Goal: Task Accomplishment & Management: Use online tool/utility

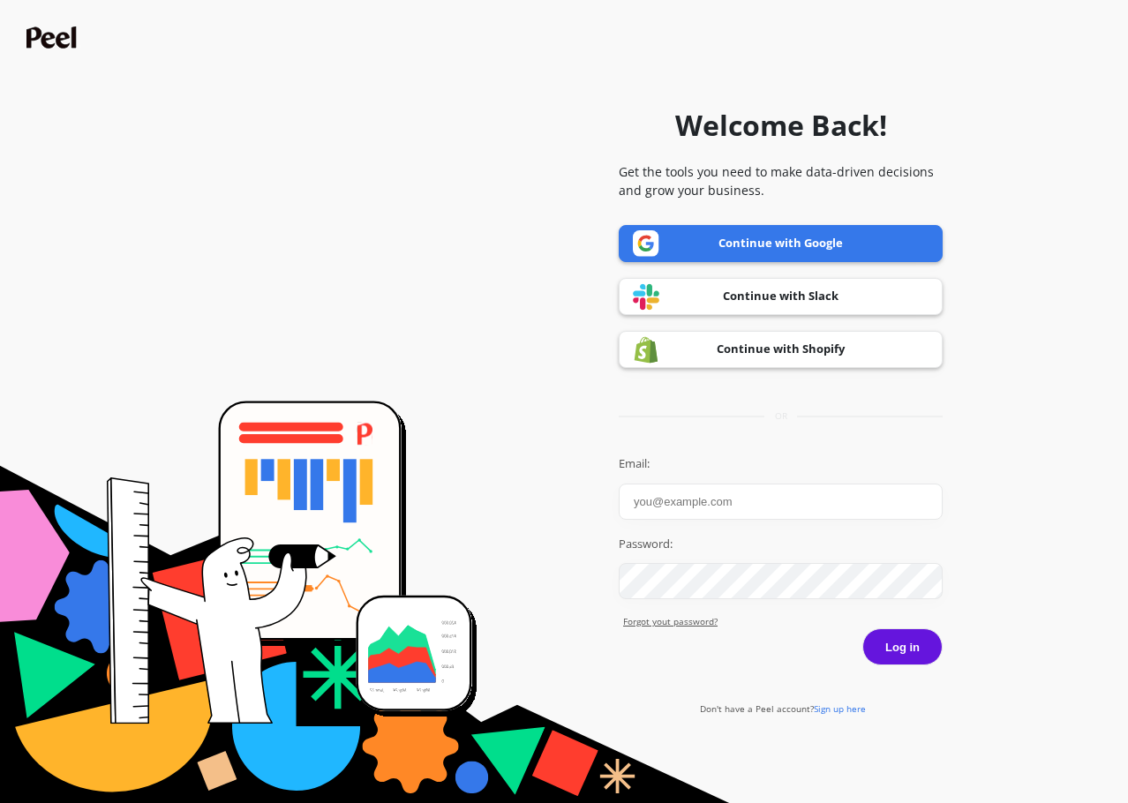
type input "[PERSON_NAME]"
click at [684, 239] on link "Continue with Google" at bounding box center [781, 243] width 324 height 37
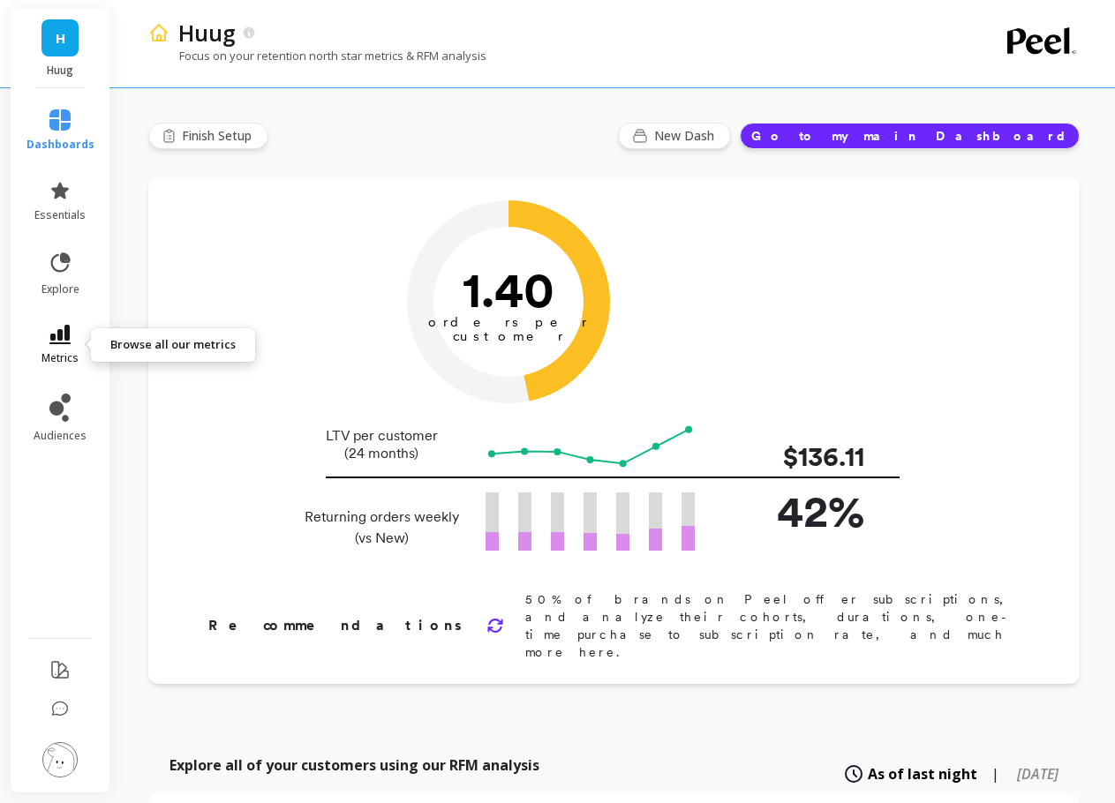
click at [49, 327] on icon at bounding box center [59, 334] width 21 height 19
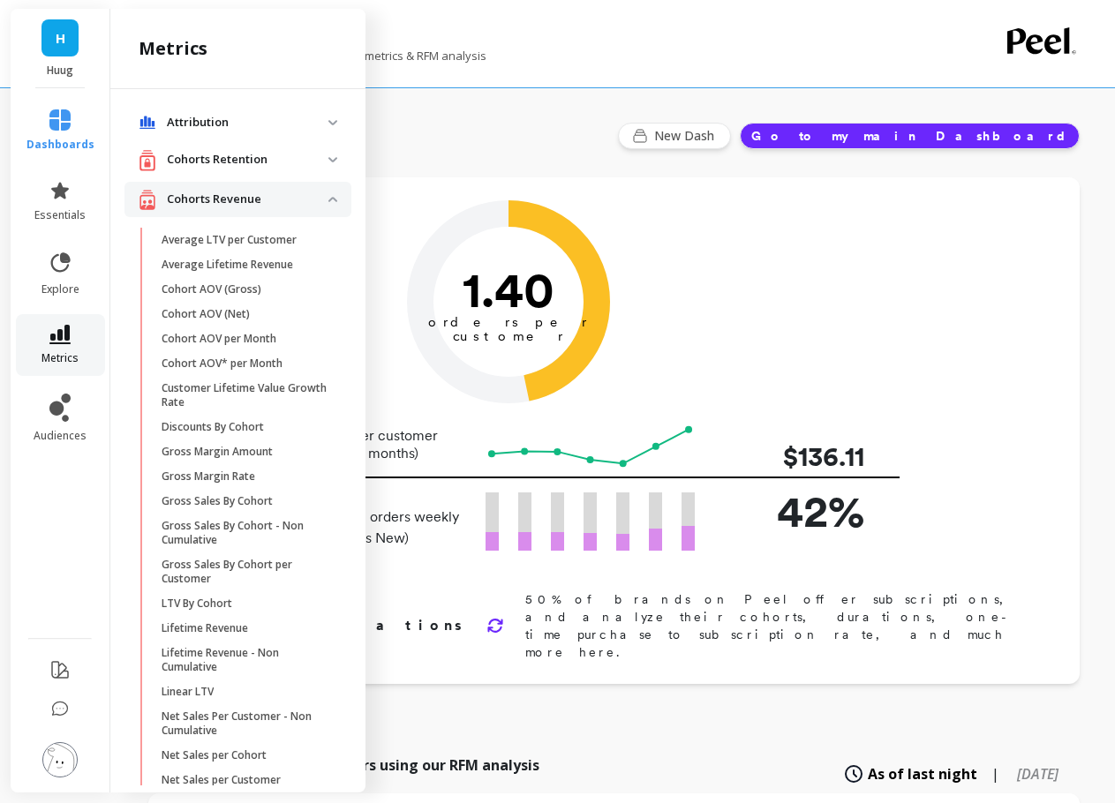
scroll to position [1236, 0]
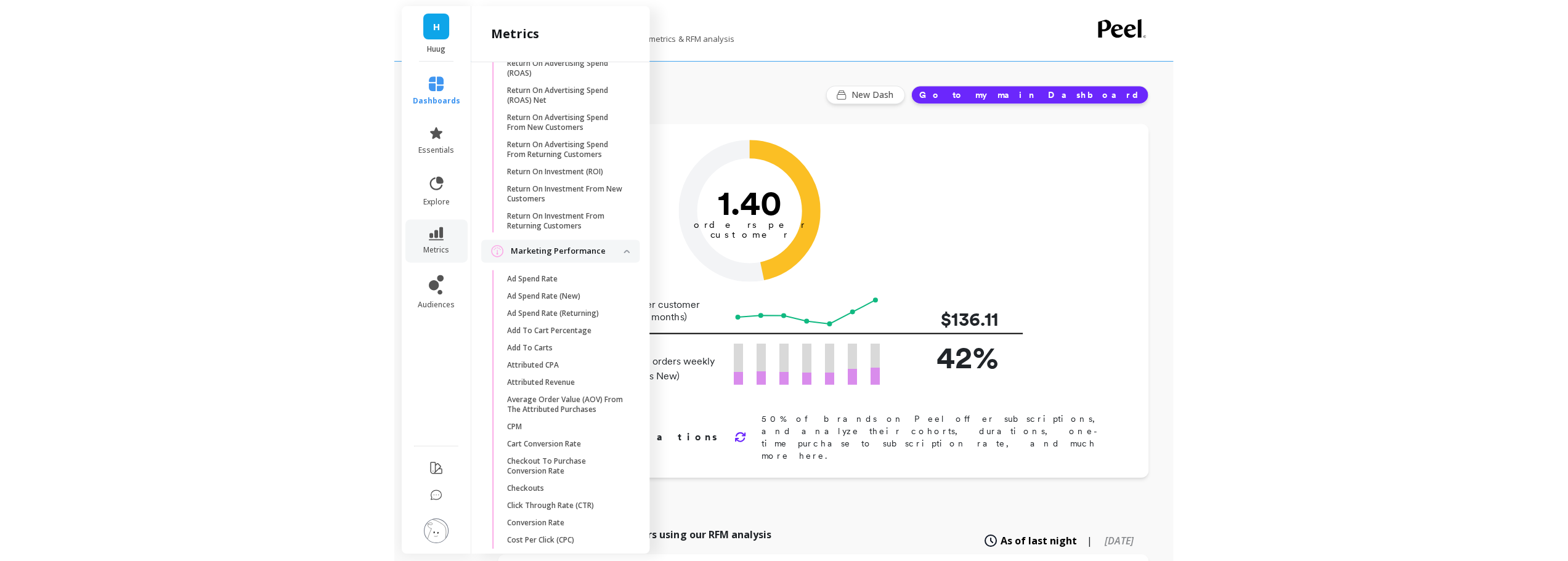
scroll to position [0, 0]
